Goal: Obtain resource: Obtain resource

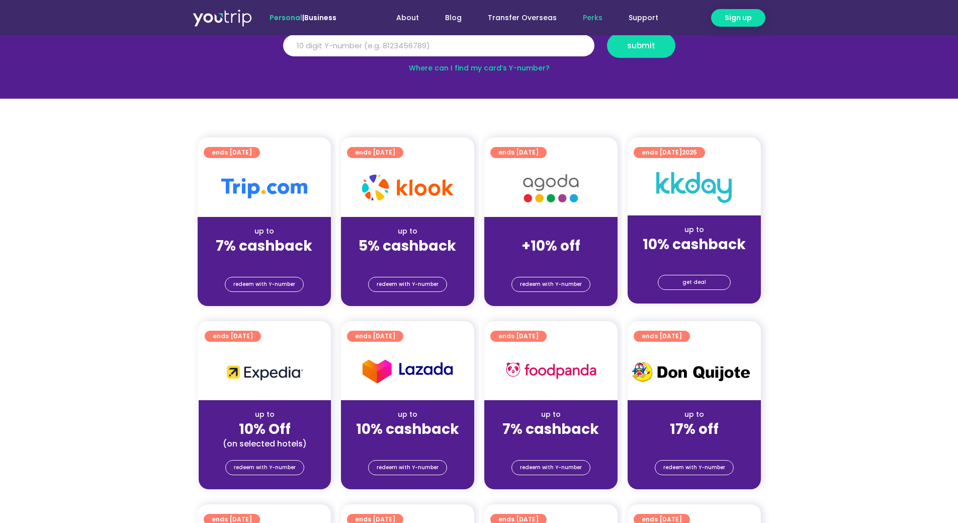
click at [426, 259] on div "(for stays only)" at bounding box center [407, 260] width 117 height 11
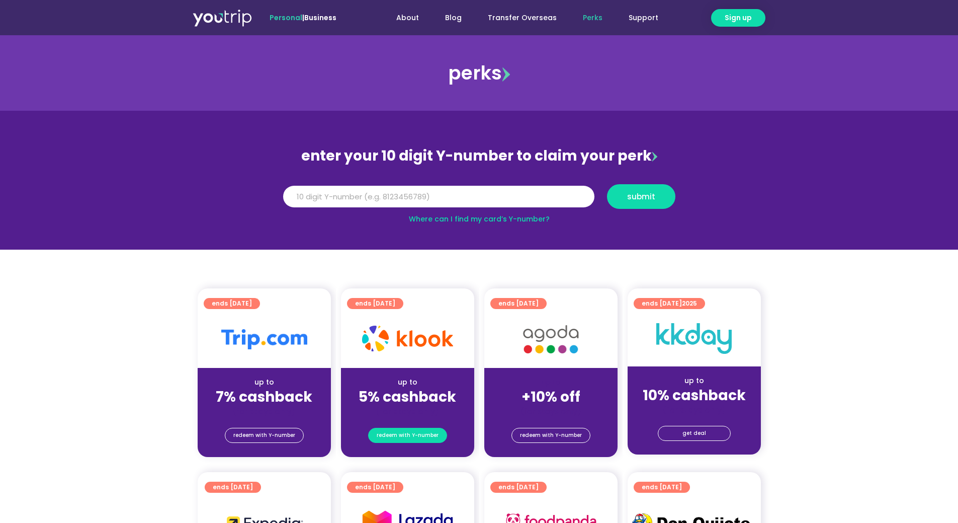
click at [415, 429] on span "redeem with Y-number" at bounding box center [408, 435] width 62 height 14
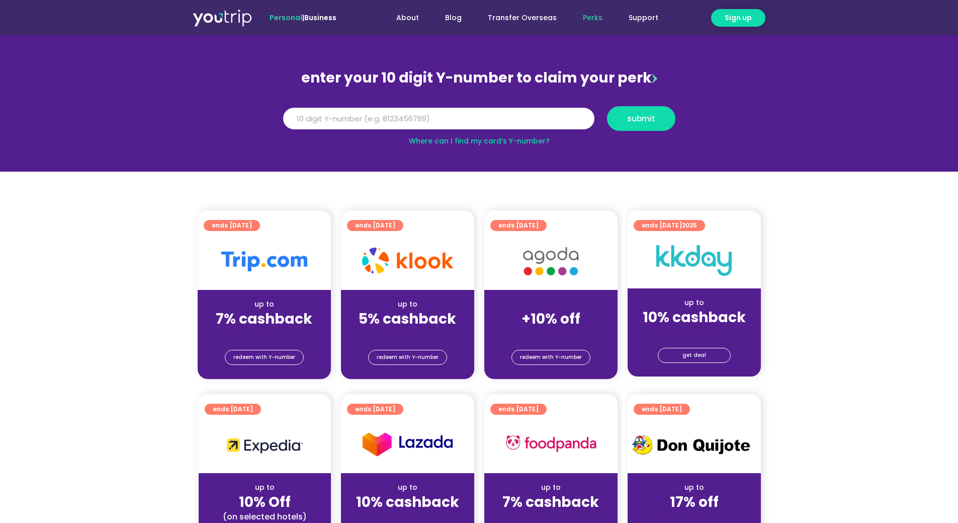
scroll to position [60, 0]
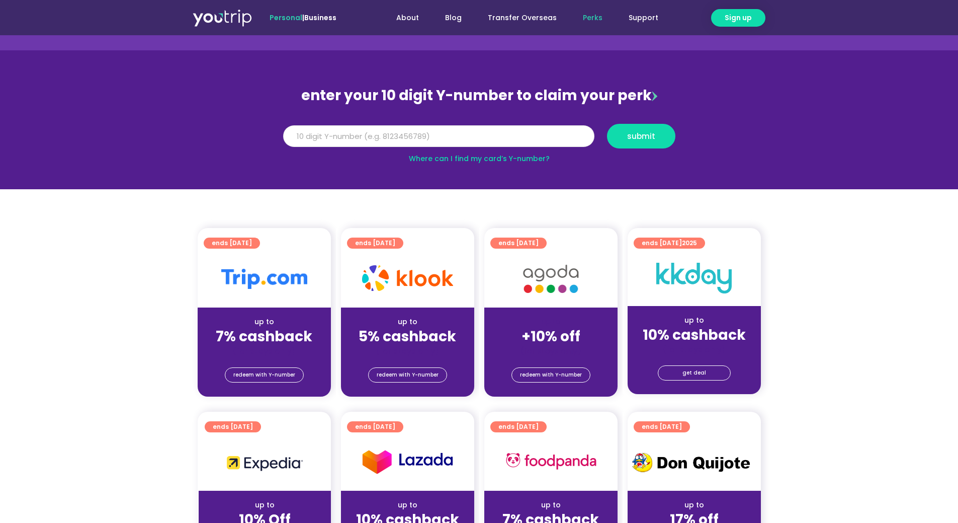
click at [395, 143] on input "Y Number" at bounding box center [438, 136] width 311 height 22
type input "8146479266"
click at [629, 130] on button "submit" at bounding box center [641, 136] width 68 height 25
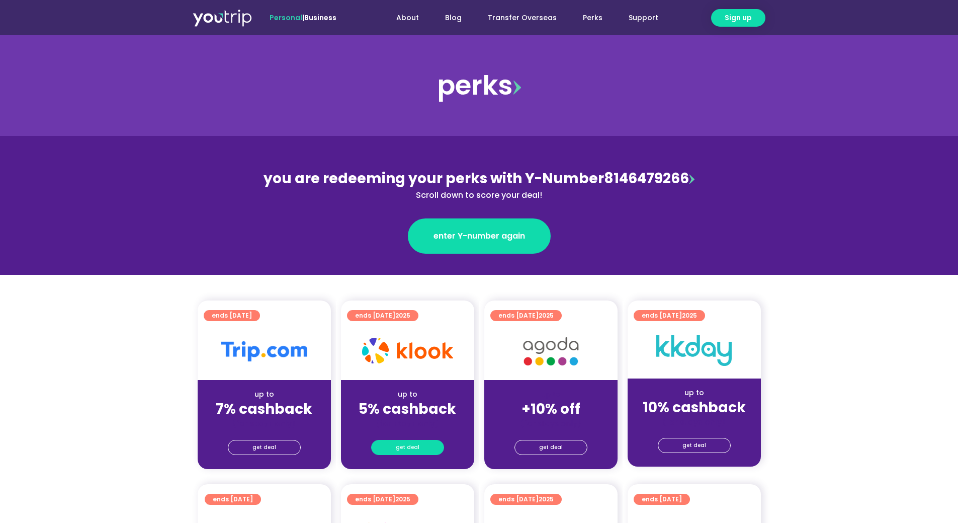
click at [411, 446] on span "get deal" at bounding box center [408, 447] width 24 height 14
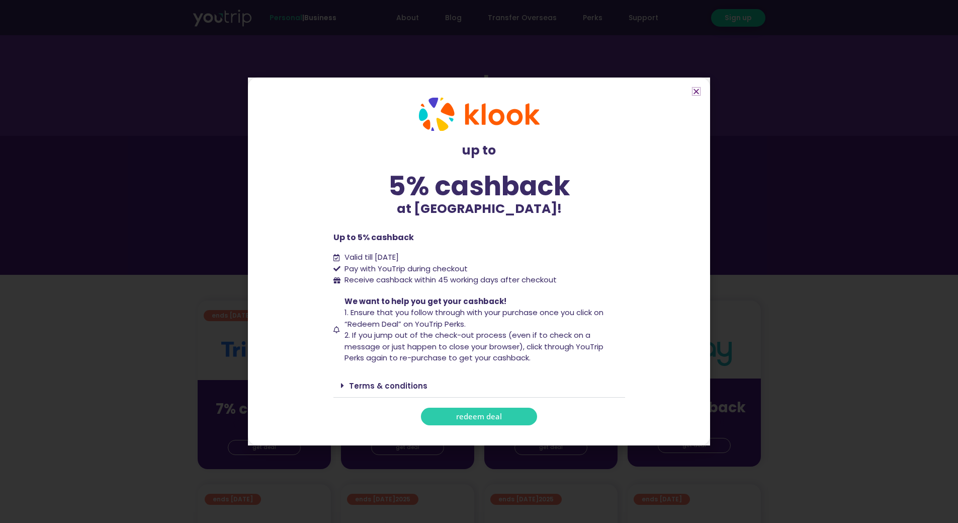
scroll to position [50, 0]
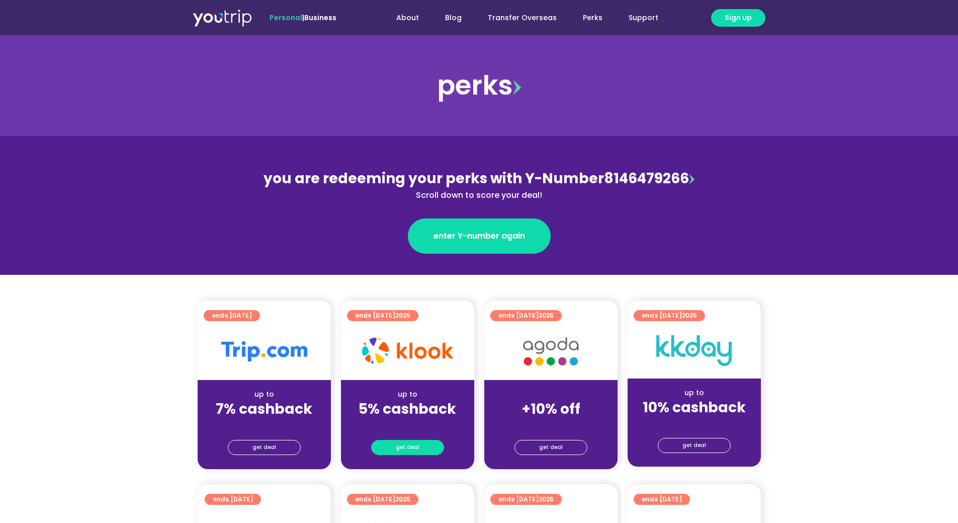
click at [403, 449] on span "get deal" at bounding box center [408, 447] width 24 height 14
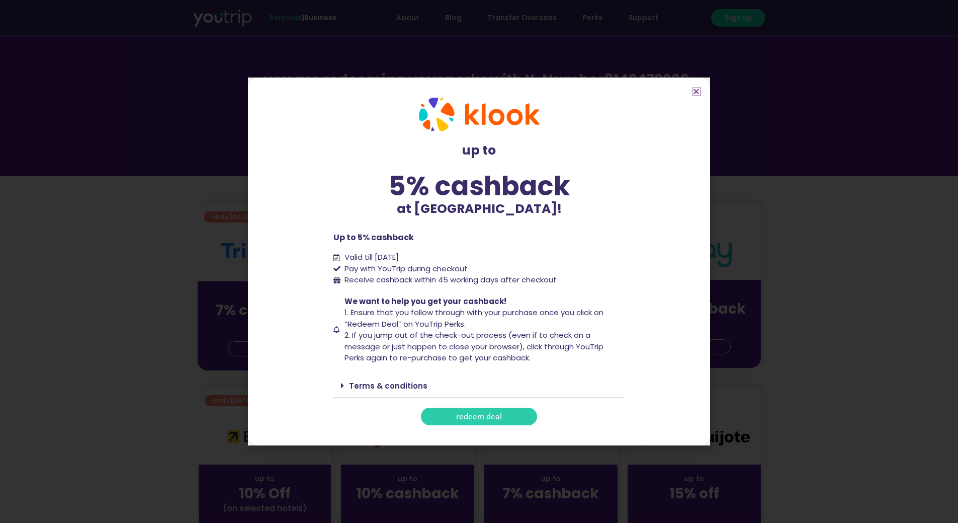
scroll to position [101, 0]
click at [694, 95] on icon "Close" at bounding box center [697, 92] width 8 height 8
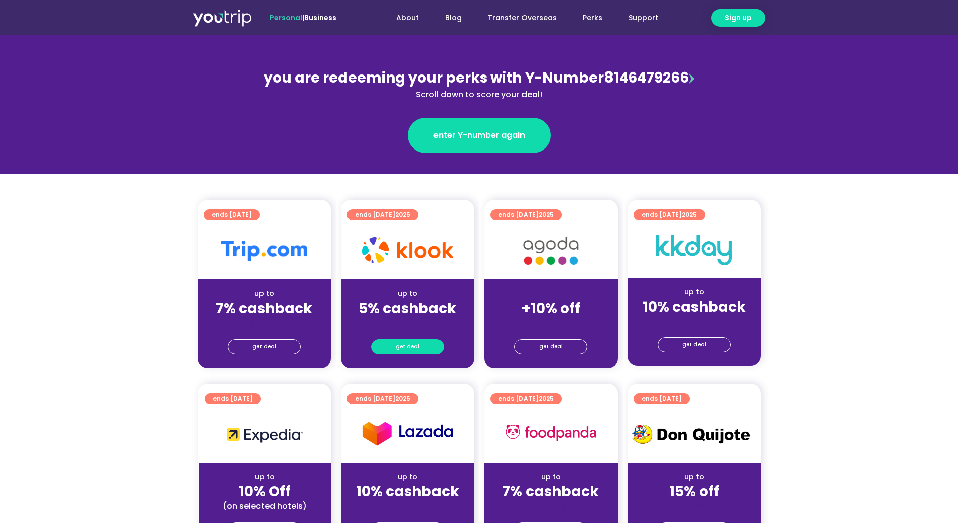
click at [419, 353] on link "get deal" at bounding box center [407, 346] width 73 height 15
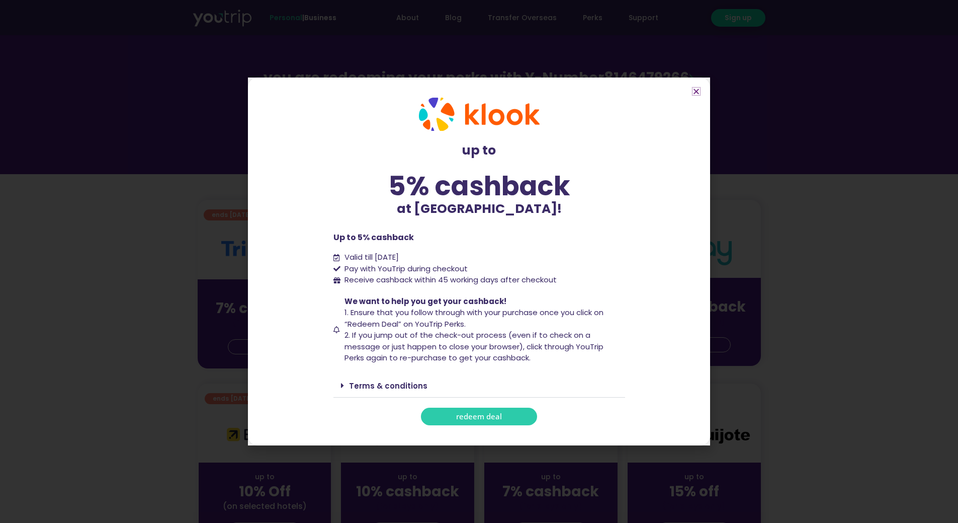
scroll to position [201, 0]
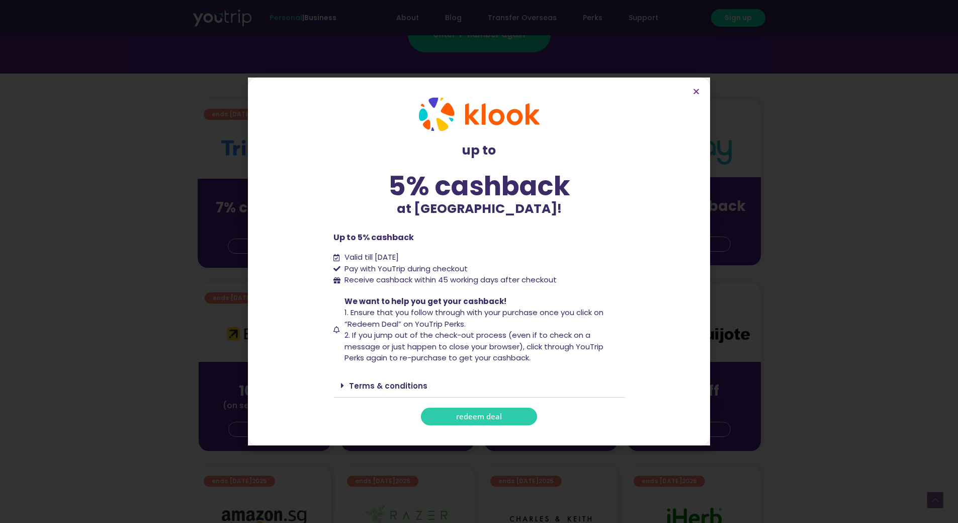
click at [419, 386] on link "Terms & conditions" at bounding box center [388, 385] width 78 height 11
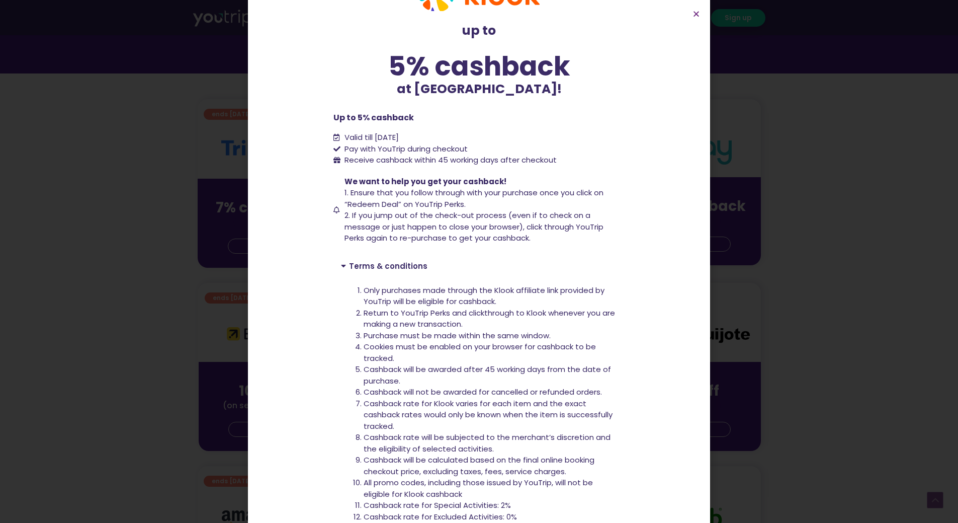
scroll to position [101, 0]
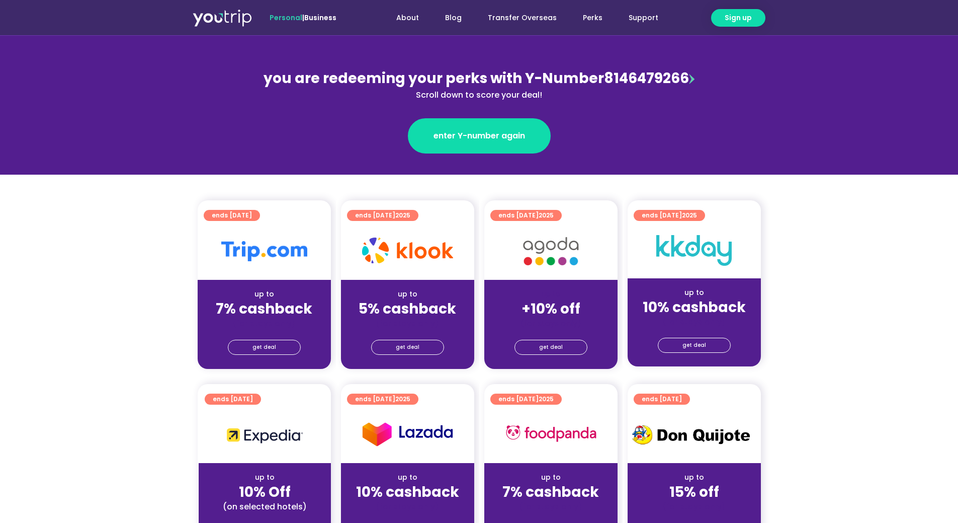
scroll to position [101, 0]
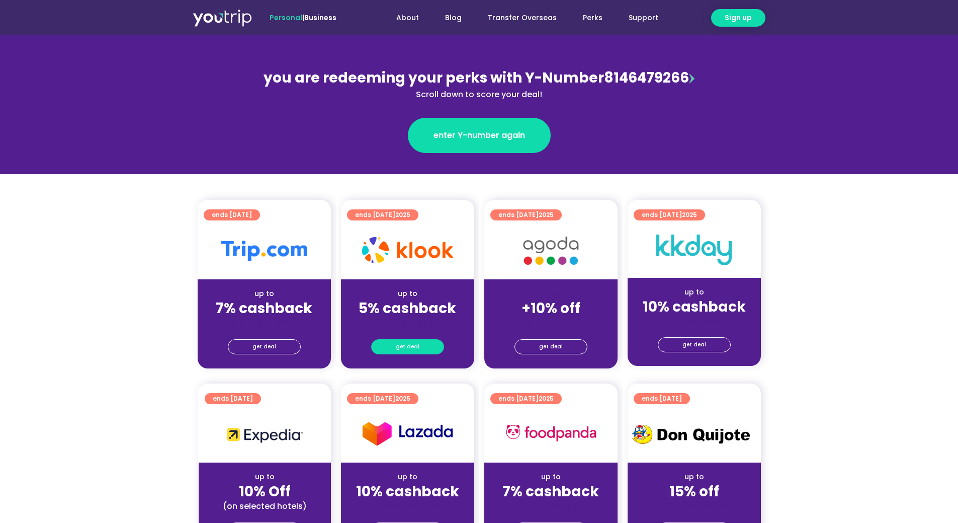
click at [434, 339] on link "get deal" at bounding box center [407, 346] width 73 height 15
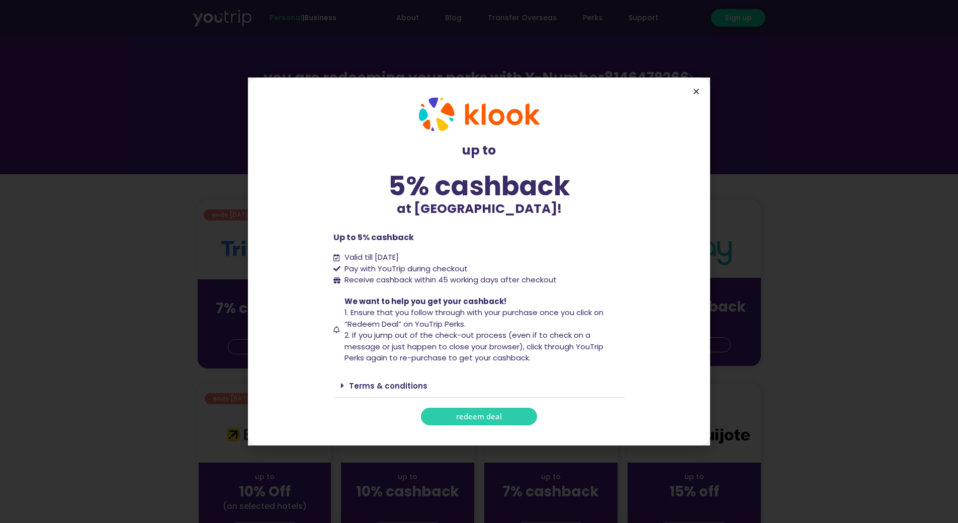
click at [699, 93] on icon "Close" at bounding box center [697, 92] width 8 height 8
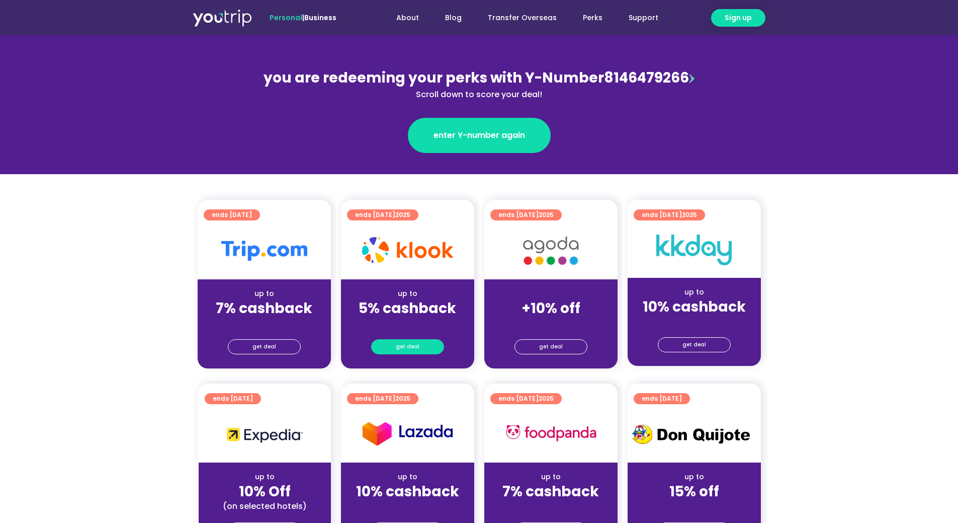
click at [415, 342] on span "get deal" at bounding box center [408, 347] width 24 height 14
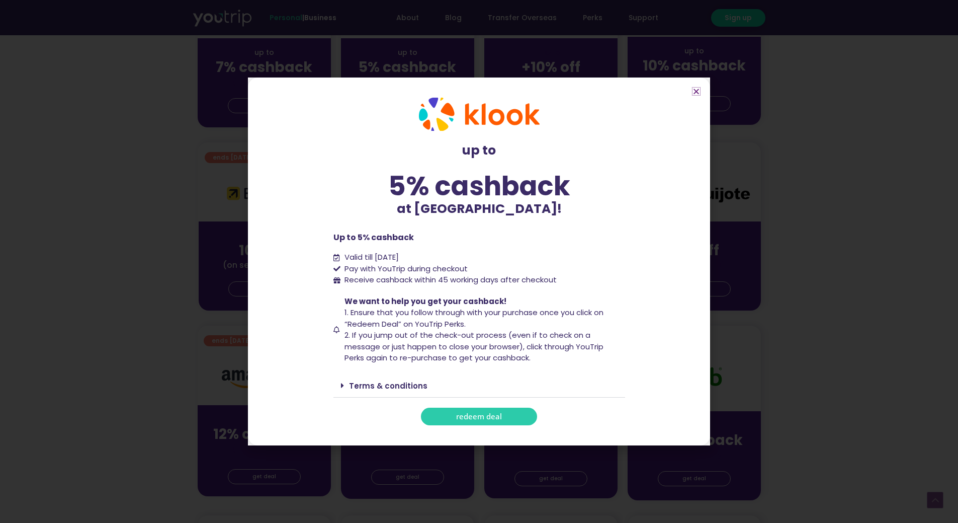
scroll to position [352, 0]
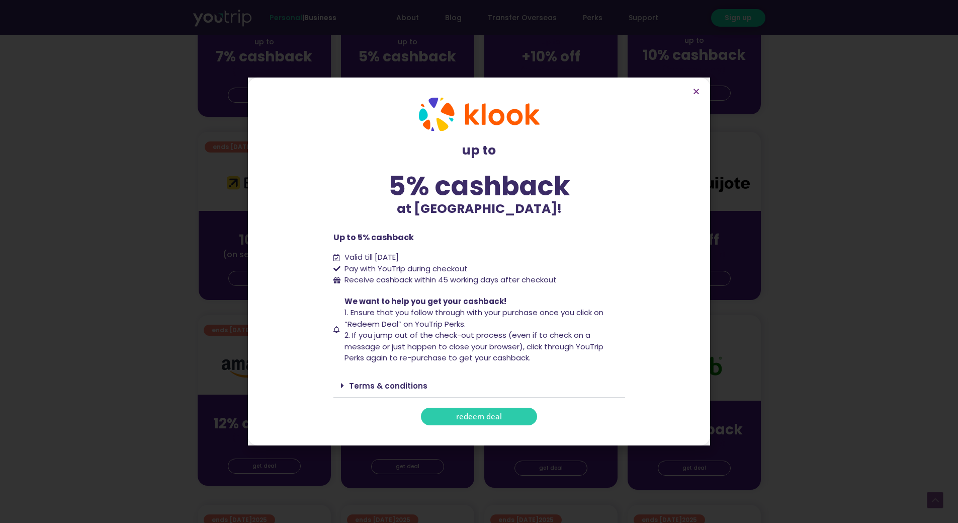
click at [481, 410] on link "redeem deal" at bounding box center [479, 416] width 116 height 18
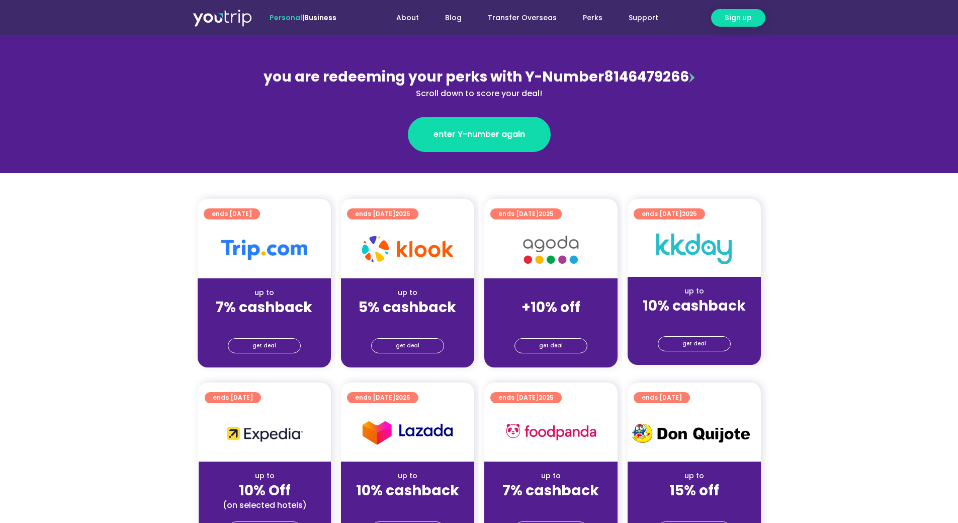
scroll to position [101, 0]
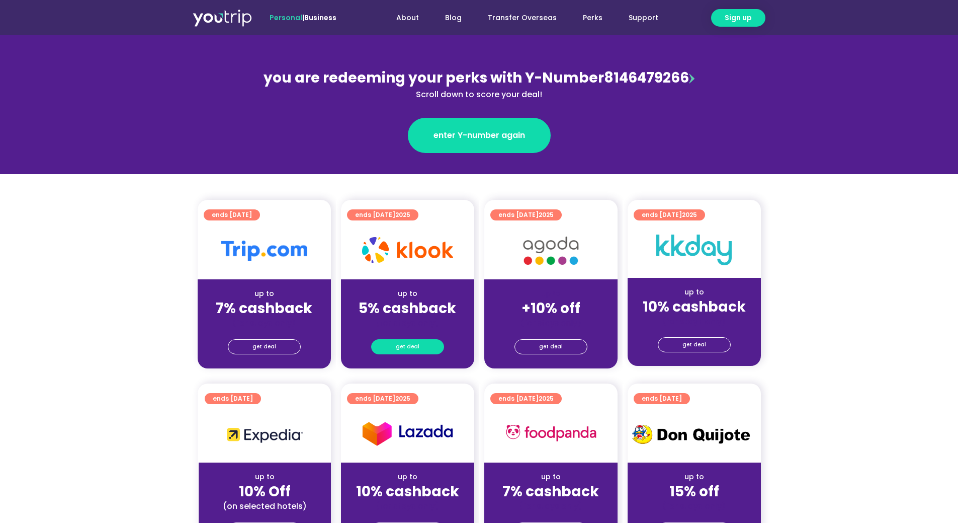
click at [405, 346] on span "get deal" at bounding box center [408, 347] width 24 height 14
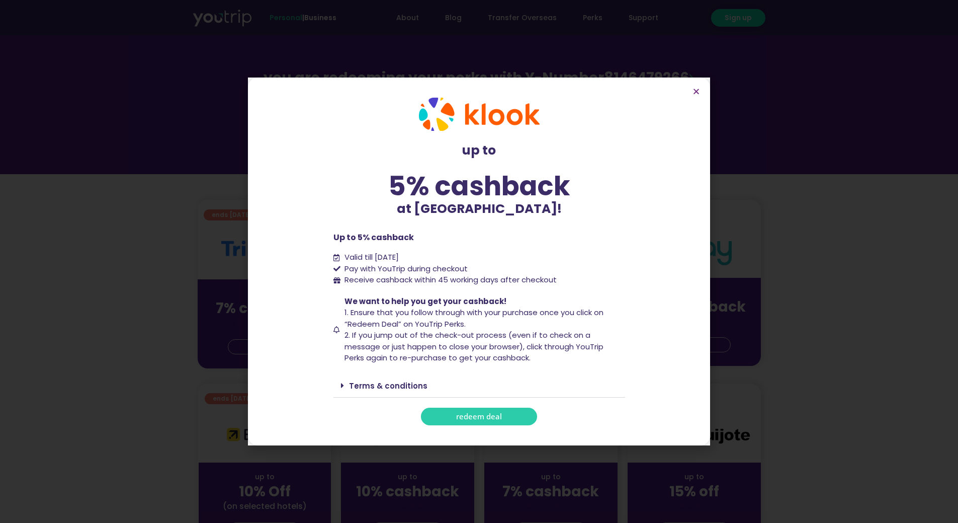
click at [483, 421] on link "redeem deal" at bounding box center [479, 416] width 116 height 18
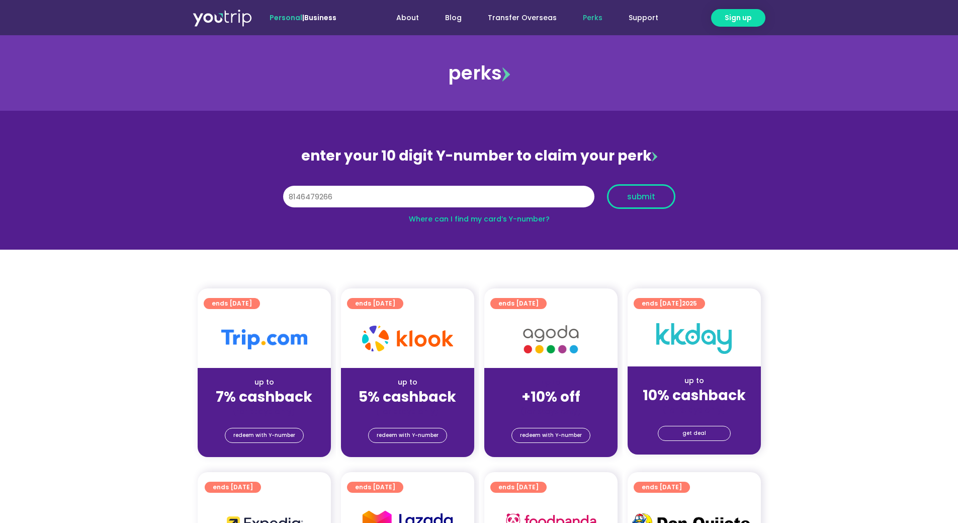
type input "8146479266"
click at [633, 190] on button "submit" at bounding box center [641, 196] width 68 height 25
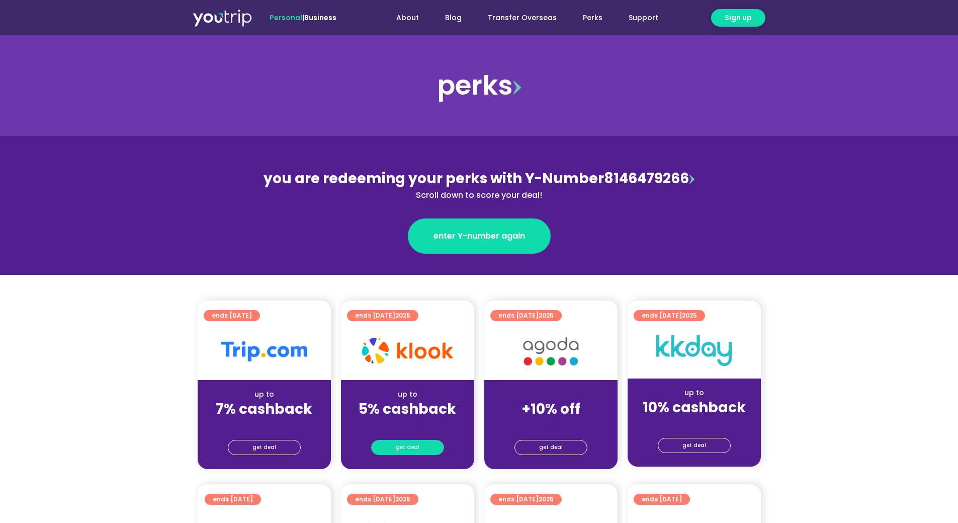
click at [411, 445] on span "get deal" at bounding box center [408, 447] width 24 height 14
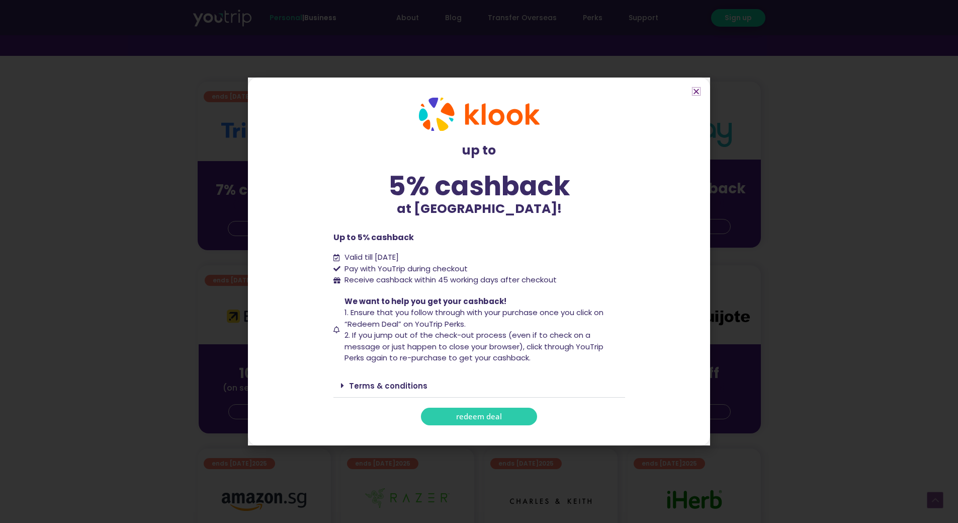
scroll to position [252, 0]
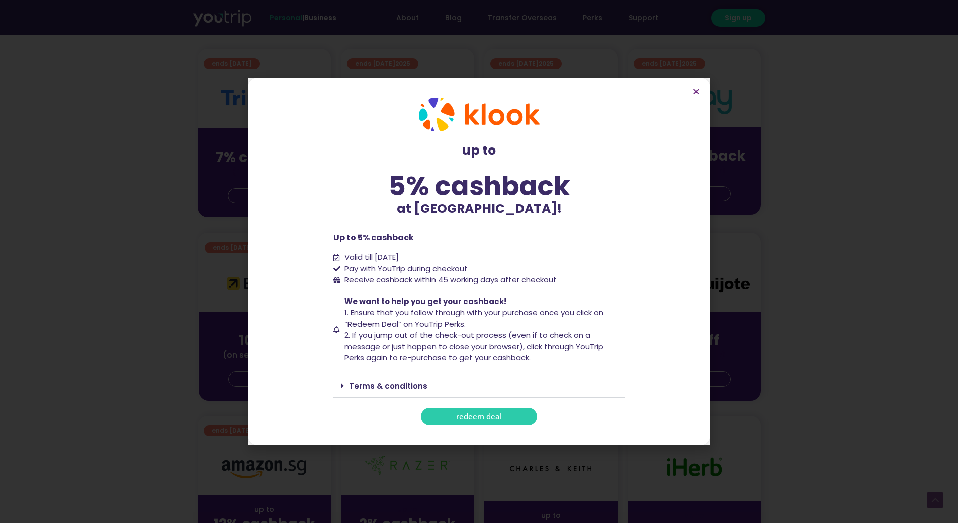
click at [408, 395] on div "Terms & conditions" at bounding box center [480, 386] width 292 height 24
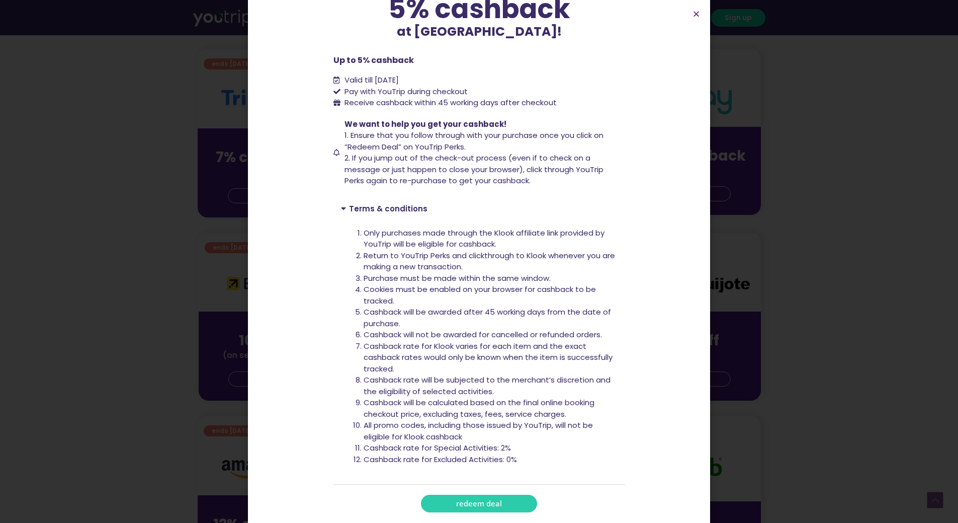
scroll to position [101, 0]
click at [448, 504] on link "redeem deal" at bounding box center [479, 502] width 116 height 18
